Goal: Find contact information: Find contact information

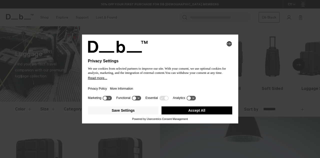
click at [189, 110] on button "Accept All" at bounding box center [197, 110] width 71 height 8
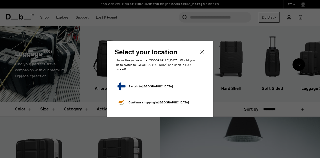
click at [132, 86] on button "Switch to Finland" at bounding box center [146, 86] width 56 height 8
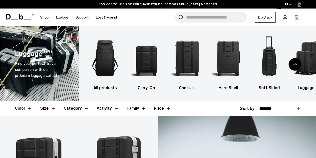
click at [297, 64] on div "Next slide" at bounding box center [295, 64] width 13 height 13
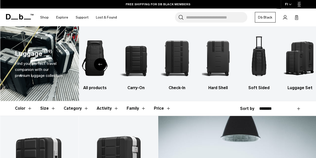
click at [105, 66] on div "Previous slide" at bounding box center [100, 64] width 13 height 13
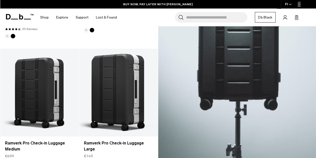
scroll to position [25, 0]
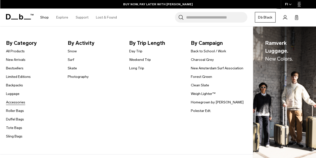
click at [15, 101] on link "Accessories" at bounding box center [15, 102] width 19 height 5
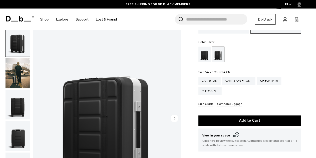
scroll to position [100, 0]
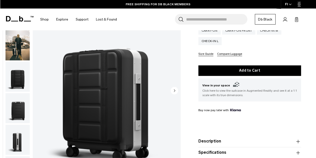
click at [176, 93] on circle "Next slide" at bounding box center [175, 91] width 8 height 8
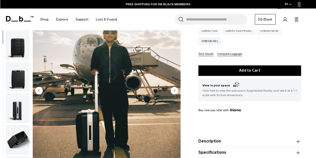
click at [176, 93] on circle "Next slide" at bounding box center [175, 91] width 8 height 8
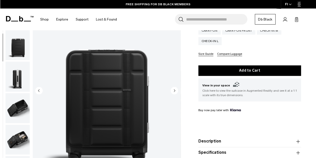
click at [176, 93] on circle "Next slide" at bounding box center [175, 91] width 8 height 8
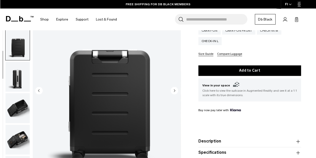
scroll to position [95, 0]
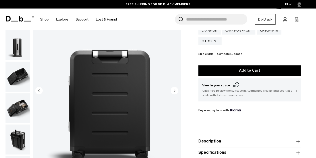
click at [176, 93] on circle "Next slide" at bounding box center [175, 91] width 8 height 8
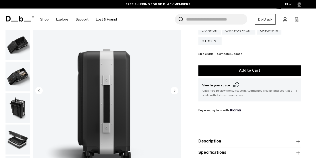
click at [176, 93] on circle "Next slide" at bounding box center [175, 91] width 8 height 8
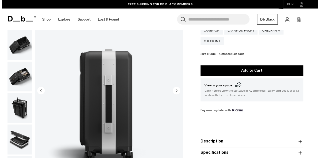
scroll to position [129, 0]
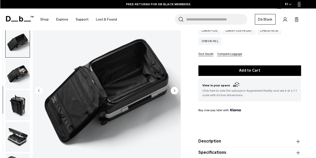
click at [176, 93] on circle "Next slide" at bounding box center [175, 91] width 8 height 8
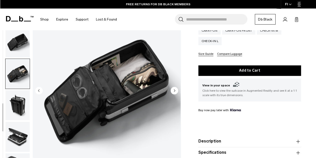
click at [176, 93] on circle "Next slide" at bounding box center [175, 91] width 8 height 8
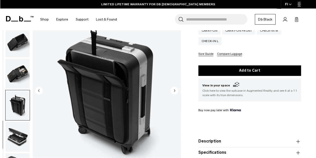
click at [43, 88] on img "8 / 10" at bounding box center [107, 90] width 148 height 185
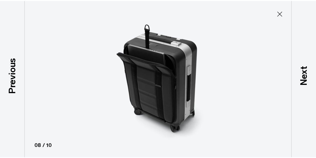
scroll to position [127, 0]
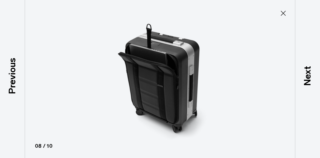
click at [39, 88] on div at bounding box center [160, 79] width 320 height 158
click at [284, 13] on icon at bounding box center [283, 13] width 5 height 5
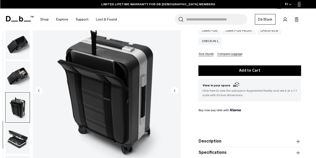
scroll to position [129, 0]
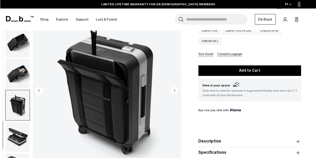
click at [37, 90] on circle "Previous slide" at bounding box center [39, 91] width 8 height 8
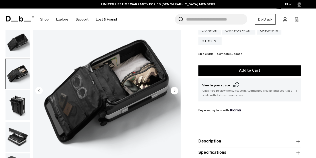
click at [175, 90] on icon "Next slide" at bounding box center [174, 90] width 1 height 2
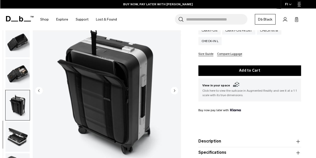
click at [175, 90] on icon "Next slide" at bounding box center [174, 90] width 1 height 2
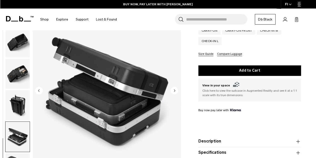
click at [175, 90] on icon "Next slide" at bounding box center [174, 90] width 1 height 2
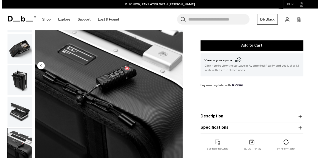
scroll to position [100, 0]
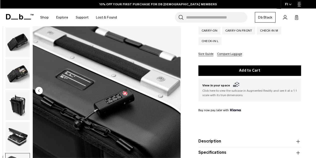
click at [175, 90] on img "10 / 10" at bounding box center [107, 90] width 148 height 185
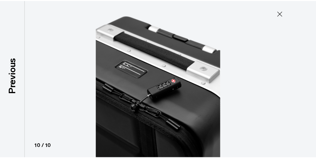
scroll to position [127, 0]
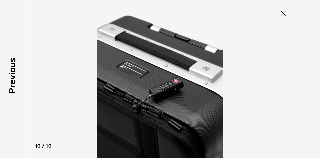
drag, startPoint x: 285, startPoint y: 10, endPoint x: 275, endPoint y: 22, distance: 15.3
click at [285, 11] on icon at bounding box center [283, 13] width 8 height 8
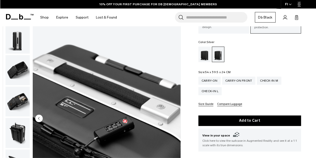
scroll to position [75, 0]
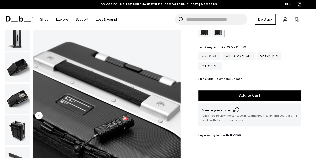
click at [210, 53] on div "Carry-on" at bounding box center [210, 56] width 22 height 8
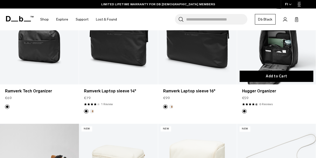
scroll to position [100, 0]
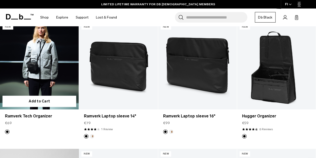
click at [62, 84] on link "Ramverk Tech Organizer" at bounding box center [39, 66] width 79 height 88
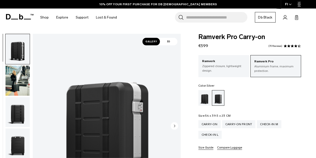
click at [177, 127] on circle "Next slide" at bounding box center [175, 126] width 8 height 8
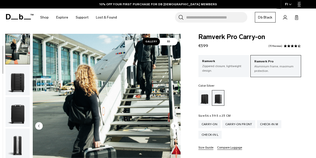
scroll to position [25, 0]
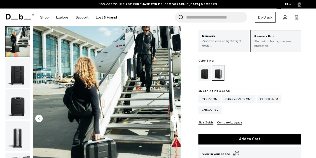
click at [175, 119] on circle "Next slide" at bounding box center [175, 118] width 8 height 8
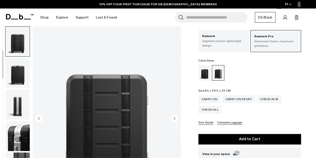
click at [175, 119] on circle "Next slide" at bounding box center [175, 118] width 8 height 8
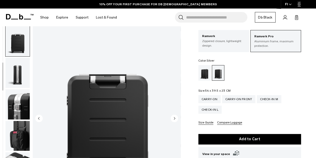
click at [175, 119] on circle "Next slide" at bounding box center [175, 118] width 8 height 8
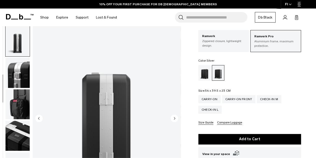
click at [175, 119] on circle "Next slide" at bounding box center [175, 118] width 8 height 8
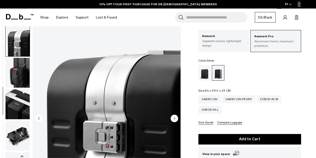
click at [175, 119] on circle "Next slide" at bounding box center [175, 118] width 8 height 8
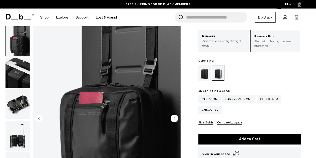
click at [175, 119] on circle "Next slide" at bounding box center [175, 118] width 8 height 8
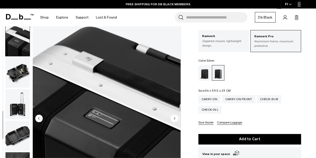
click at [175, 119] on circle "Next slide" at bounding box center [175, 118] width 8 height 8
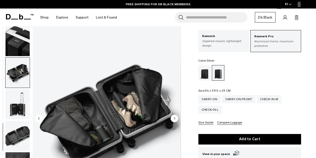
scroll to position [252, 0]
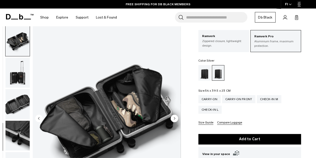
click at [175, 119] on circle "Next slide" at bounding box center [175, 118] width 8 height 8
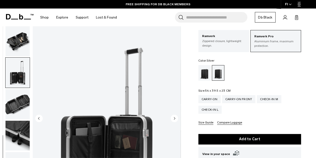
scroll to position [255, 0]
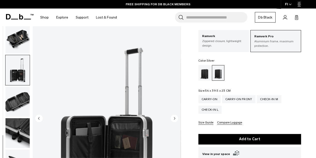
click at [175, 119] on circle "Next slide" at bounding box center [175, 118] width 8 height 8
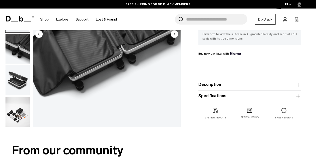
scroll to position [75, 0]
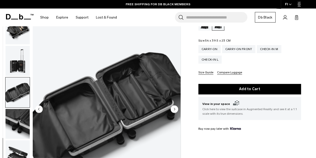
click at [174, 106] on circle "Next slide" at bounding box center [175, 109] width 8 height 8
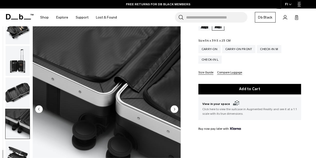
click at [173, 112] on circle "Next slide" at bounding box center [175, 109] width 8 height 8
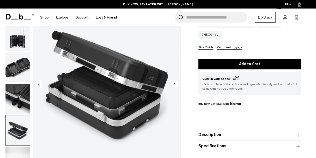
scroll to position [0, 0]
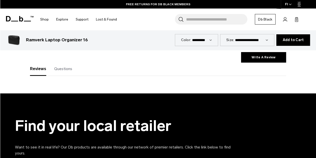
scroll to position [976, 0]
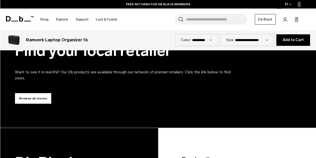
click at [25, 93] on link "Browse all stores" at bounding box center [33, 98] width 36 height 11
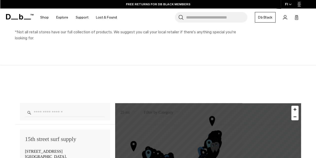
scroll to position [325, 0]
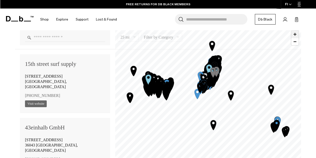
click at [295, 34] on span "Zoom in" at bounding box center [295, 34] width 7 height 7
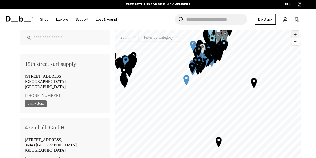
click at [295, 34] on span "Zoom in" at bounding box center [295, 34] width 7 height 7
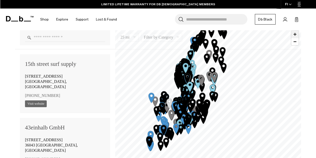
click at [296, 35] on span "Zoom in" at bounding box center [295, 34] width 7 height 7
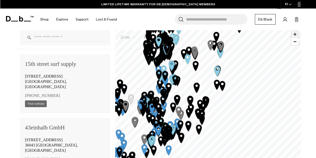
click at [296, 35] on span "Zoom in" at bounding box center [295, 34] width 7 height 7
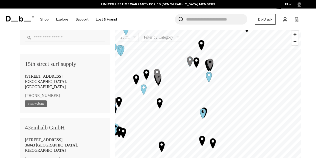
click at [189, 61] on icon "Map marker" at bounding box center [190, 61] width 6 height 10
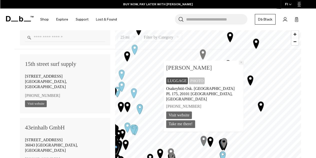
click at [239, 65] on button "×" at bounding box center [241, 63] width 5 height 4
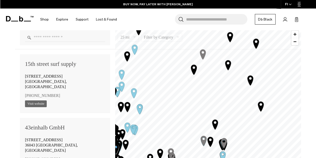
click at [212, 141] on icon "Map marker" at bounding box center [211, 142] width 6 height 10
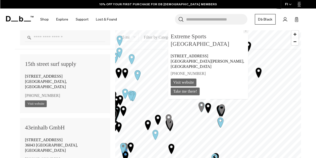
click at [244, 33] on button "×" at bounding box center [246, 31] width 5 height 4
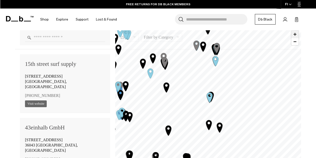
click at [296, 33] on span "Zoom in" at bounding box center [295, 34] width 7 height 7
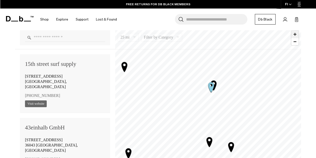
click at [295, 34] on span "Zoom in" at bounding box center [295, 34] width 7 height 7
